Goal: Information Seeking & Learning: Learn about a topic

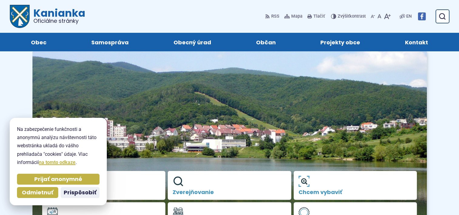
click at [125, 141] on img at bounding box center [229, 145] width 394 height 191
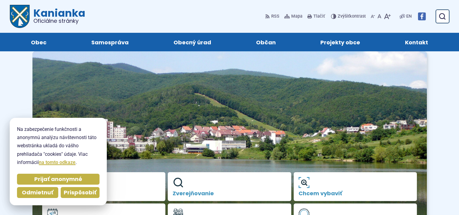
click at [93, 192] on span "Prispôsobiť" at bounding box center [80, 192] width 33 height 7
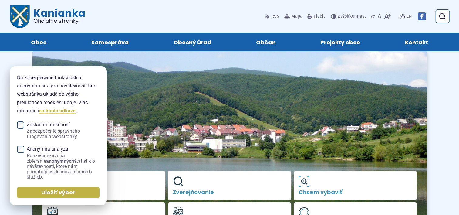
click at [123, 133] on img at bounding box center [229, 145] width 394 height 191
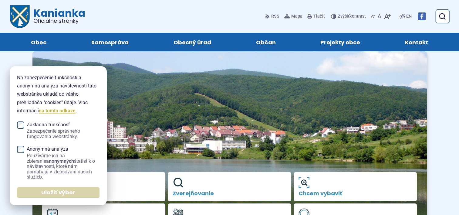
click at [65, 193] on span "Uložiť výber" at bounding box center [58, 192] width 34 height 7
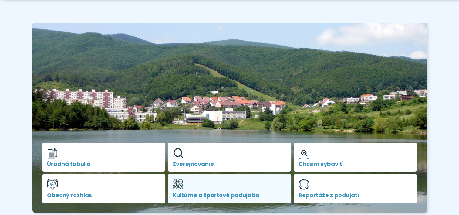
scroll to position [91, 0]
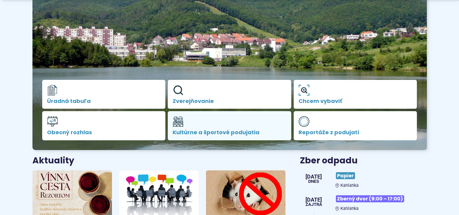
click at [197, 130] on span "Kultúrne a športové podujatia" at bounding box center [230, 132] width 114 height 6
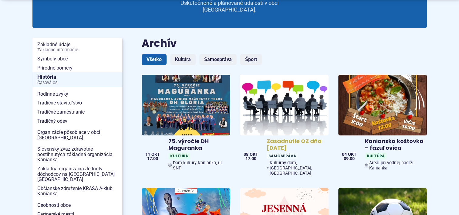
scroll to position [121, 0]
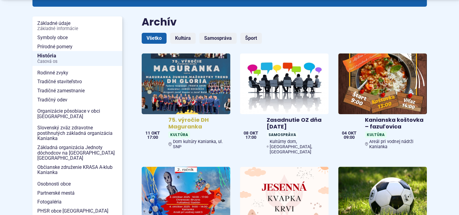
click at [179, 131] on span "Kultúra" at bounding box center [179, 134] width 22 height 6
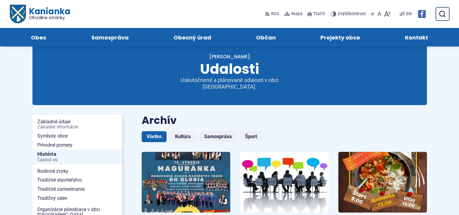
scroll to position [0, 0]
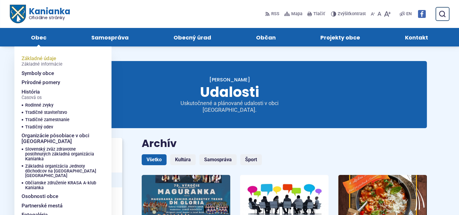
click at [44, 57] on span "Základné údaje Základné informácie" at bounding box center [42, 61] width 41 height 15
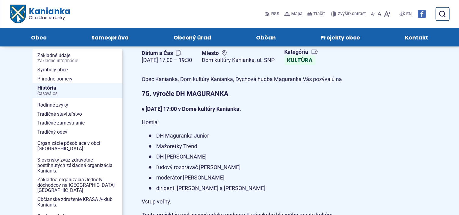
scroll to position [61, 0]
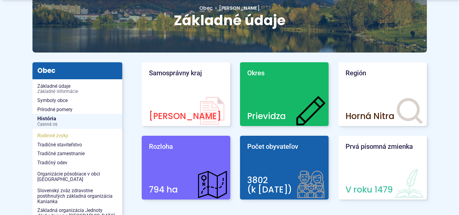
scroll to position [91, 0]
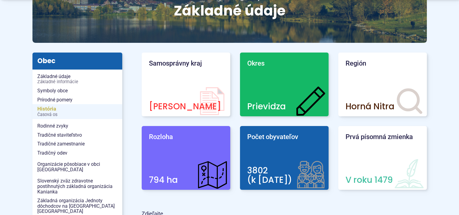
click at [49, 113] on span "Časová os" at bounding box center [77, 114] width 80 height 5
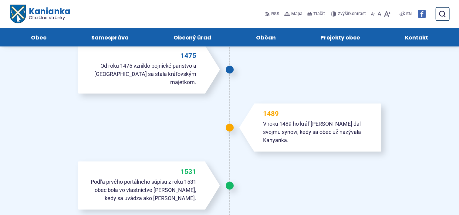
scroll to position [212, 0]
